Goal: Information Seeking & Learning: Understand process/instructions

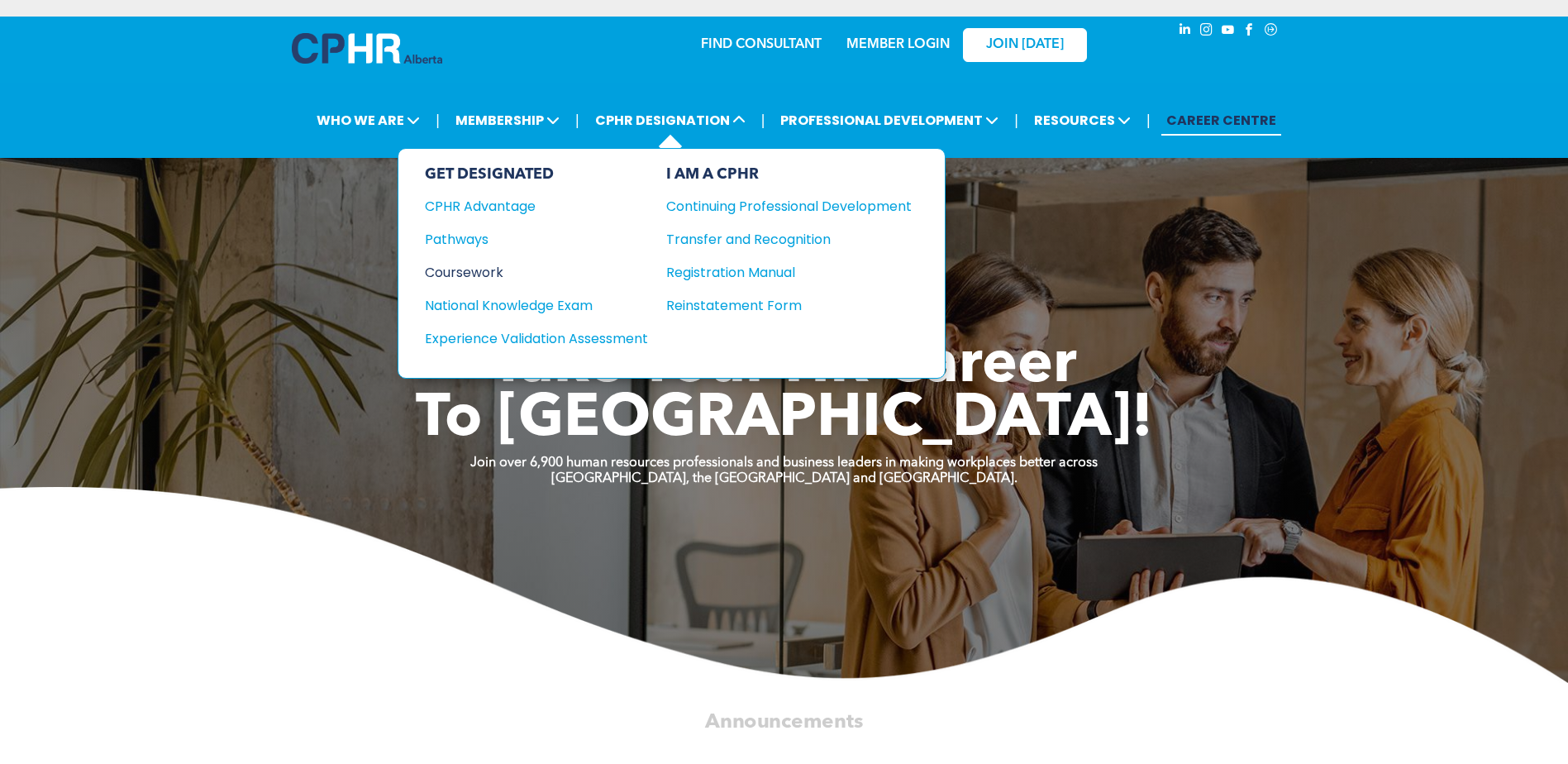
click at [473, 273] on div "Coursework" at bounding box center [525, 272] width 201 height 20
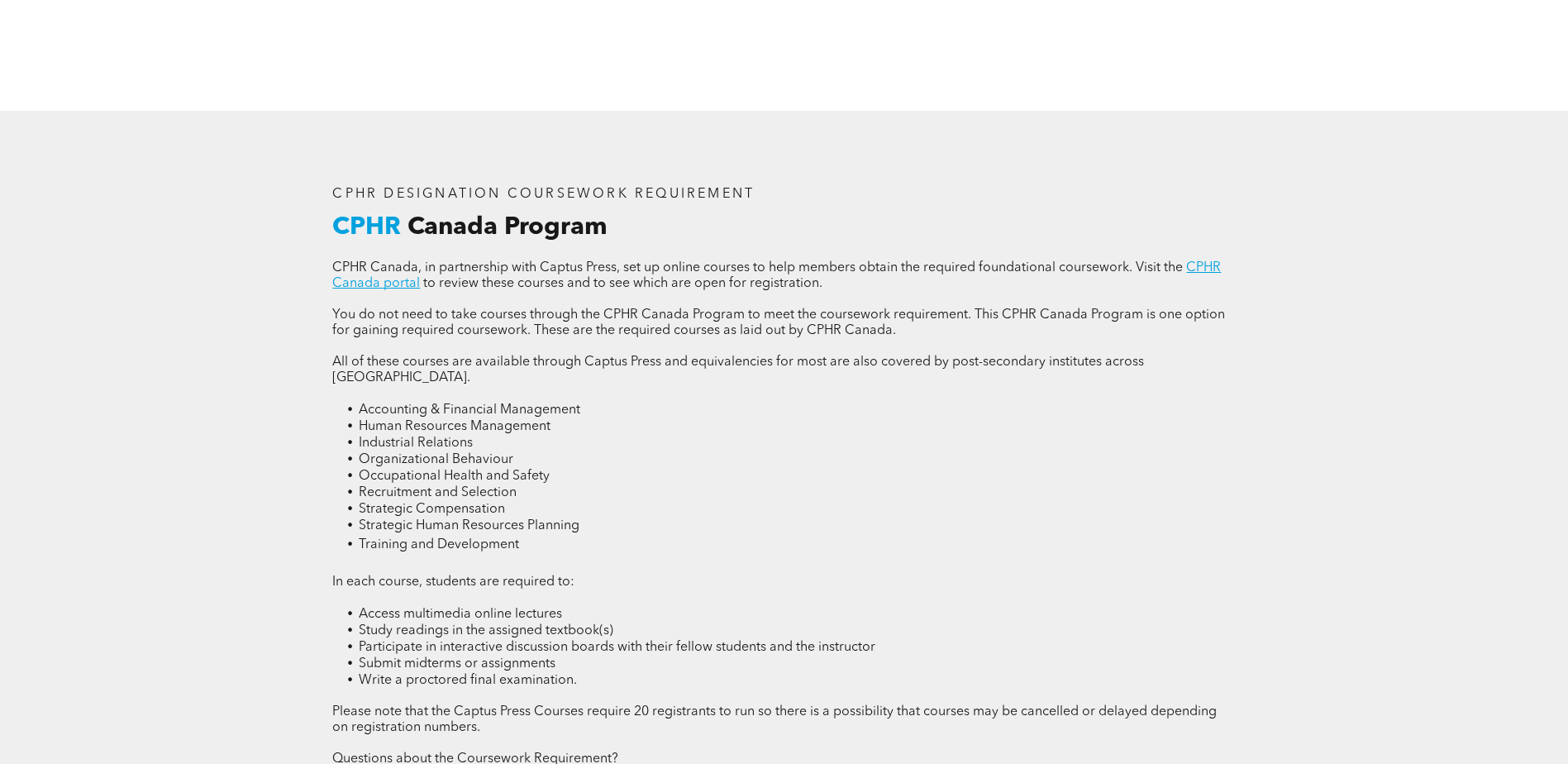
scroll to position [2315, 0]
